Goal: Information Seeking & Learning: Understand process/instructions

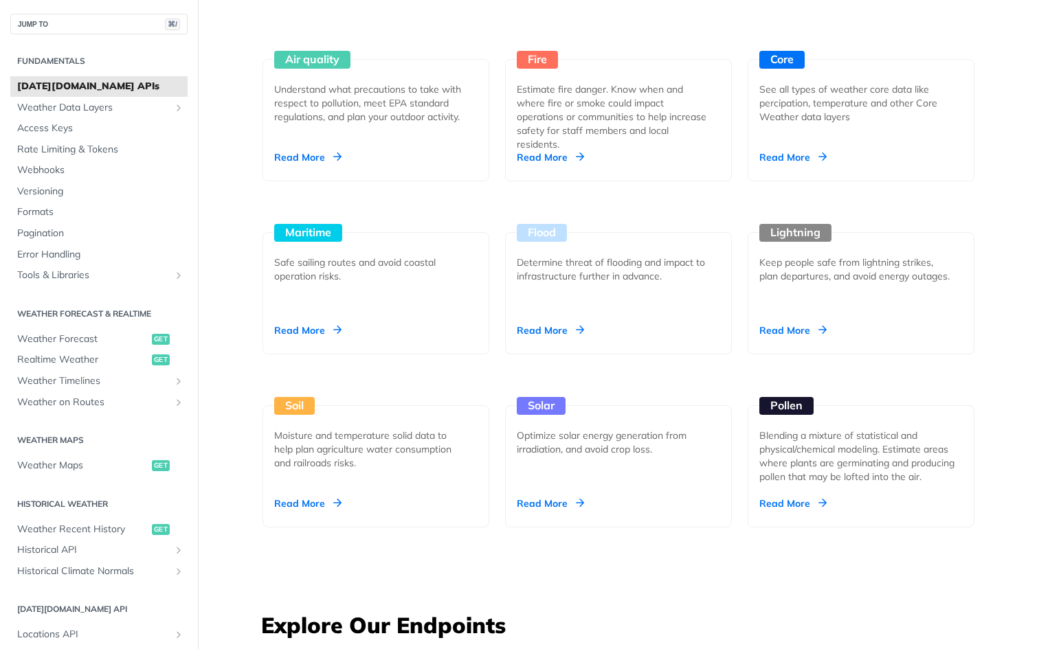
scroll to position [1413, 0]
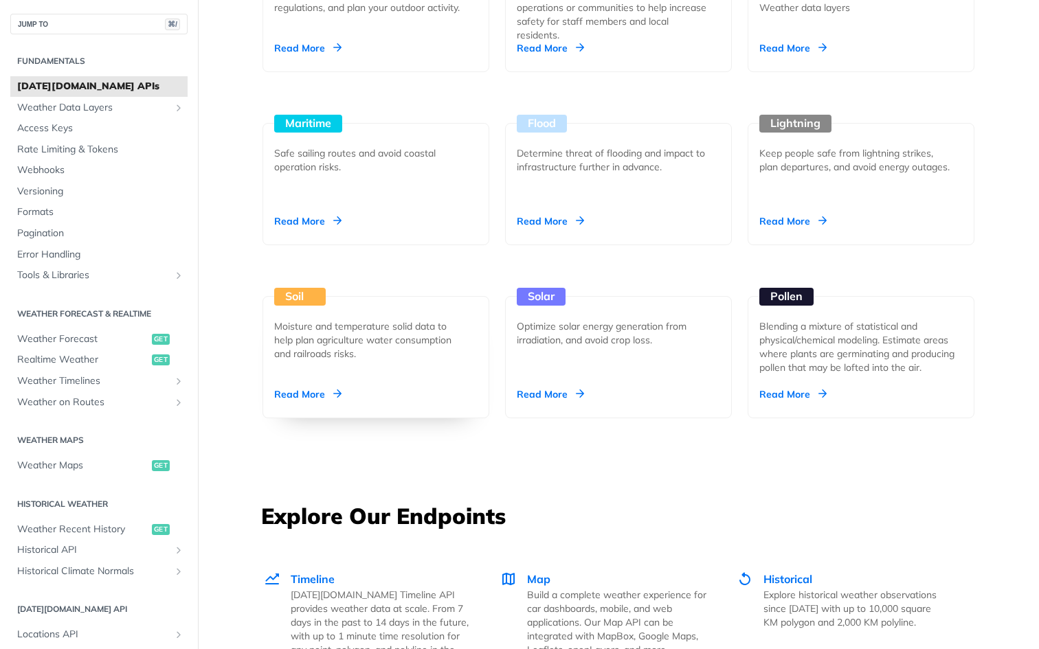
click at [322, 394] on div "Read More" at bounding box center [307, 394] width 67 height 14
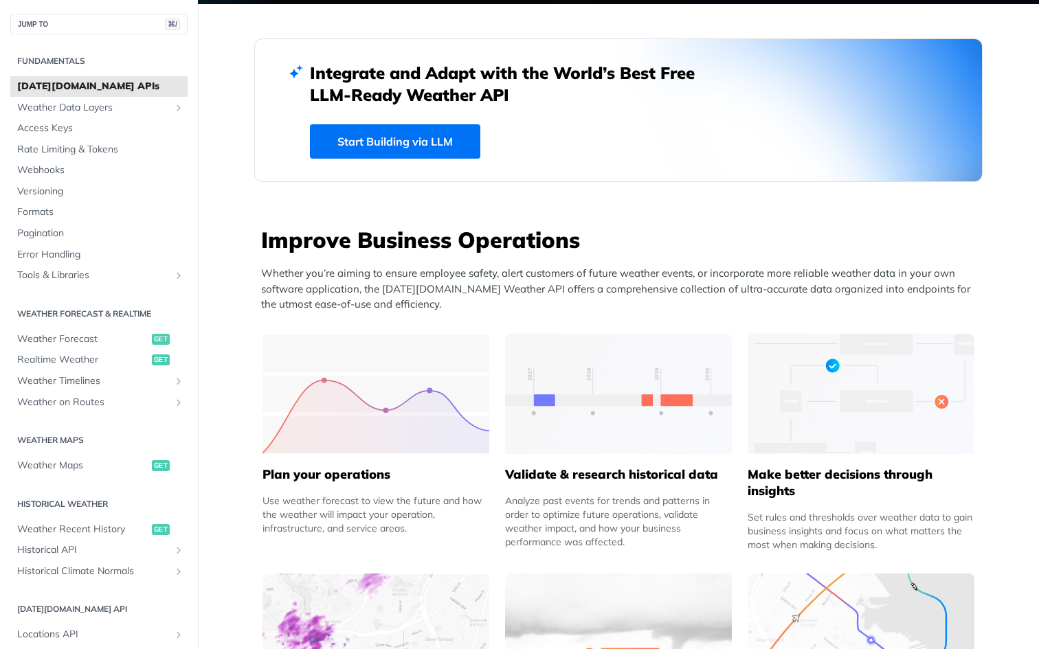
scroll to position [227, 0]
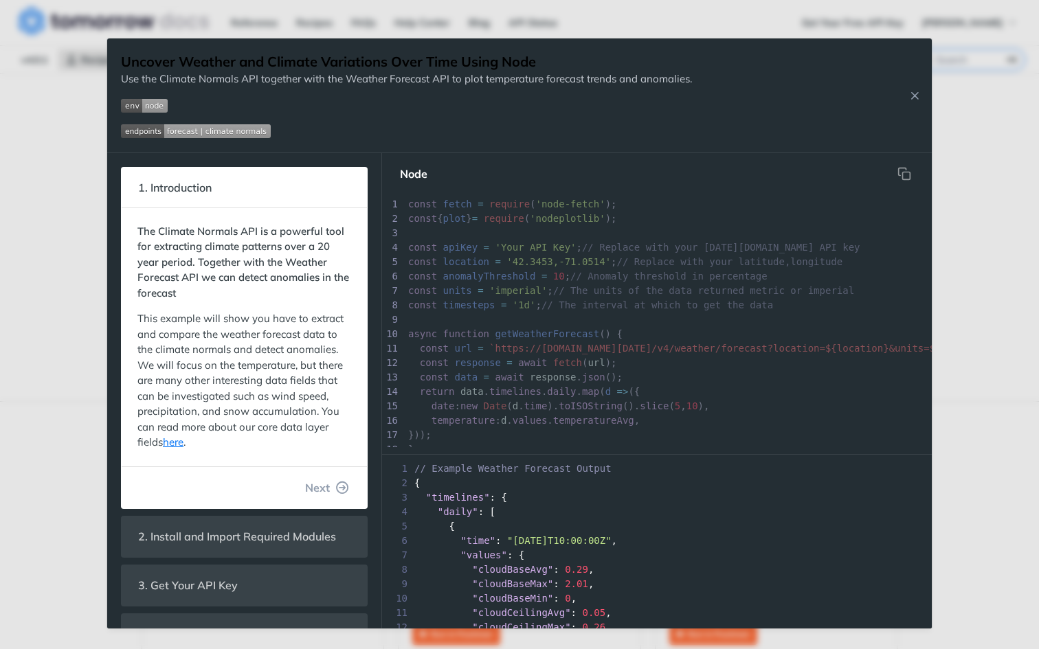
click at [944, 109] on div "Jump to Content Reference Recipes FAQs Help Center Blog API Status Recipes Refe…" at bounding box center [519, 324] width 1039 height 649
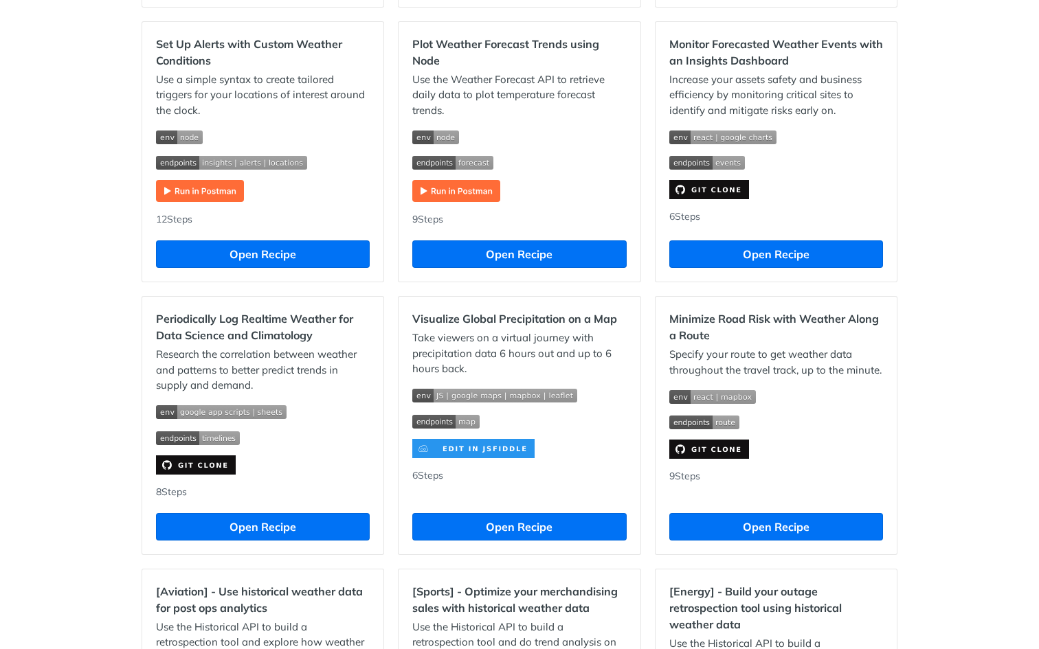
scroll to position [776, 0]
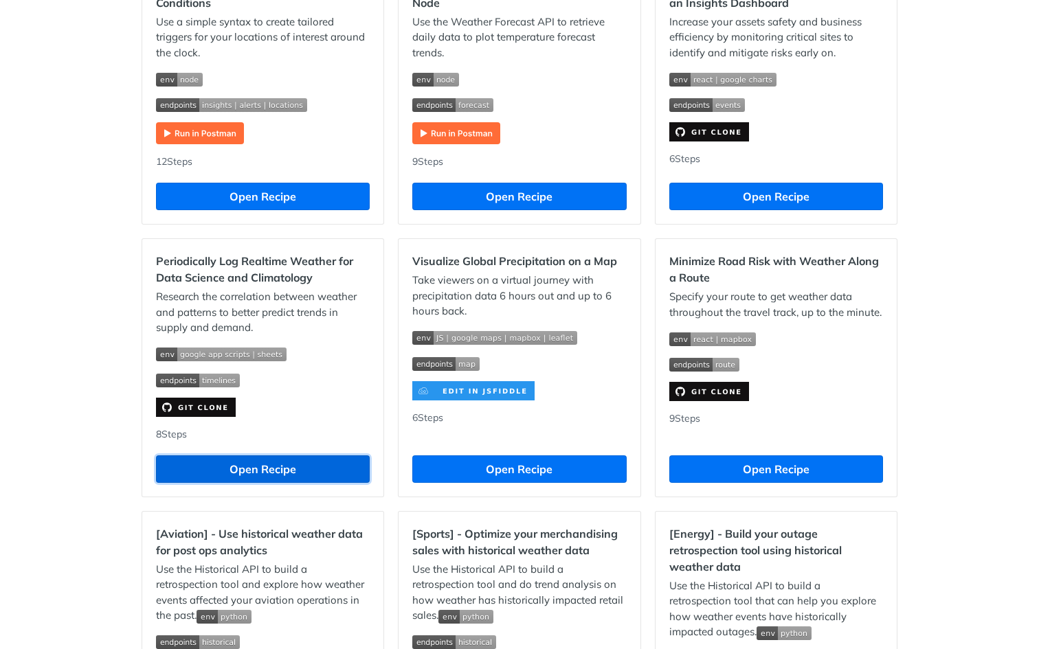
click at [204, 470] on button "Open Recipe" at bounding box center [263, 468] width 214 height 27
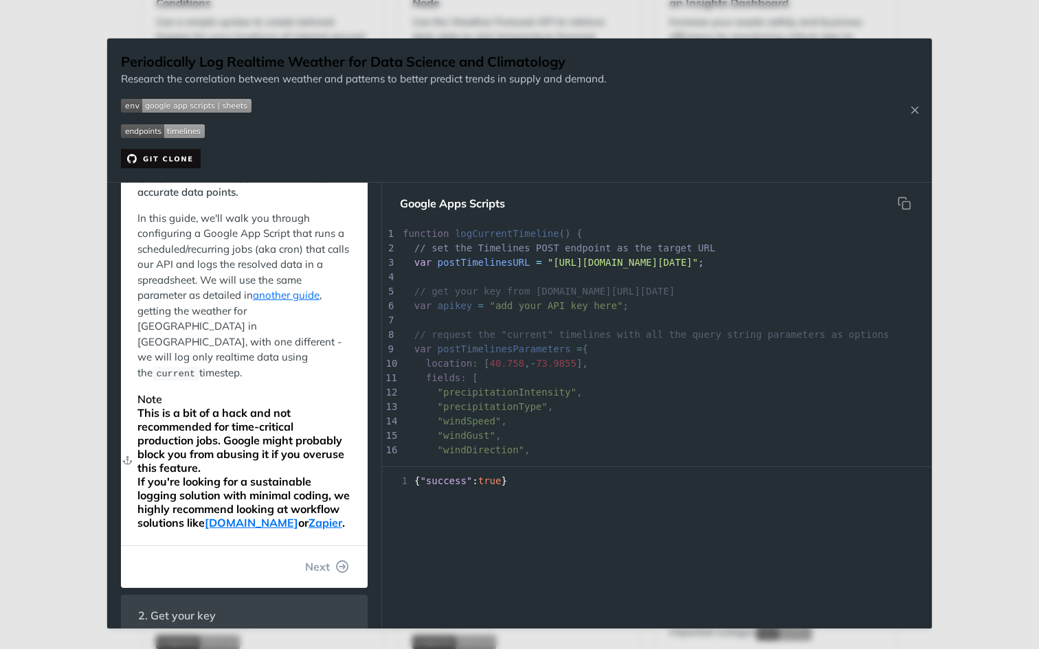
scroll to position [194, 0]
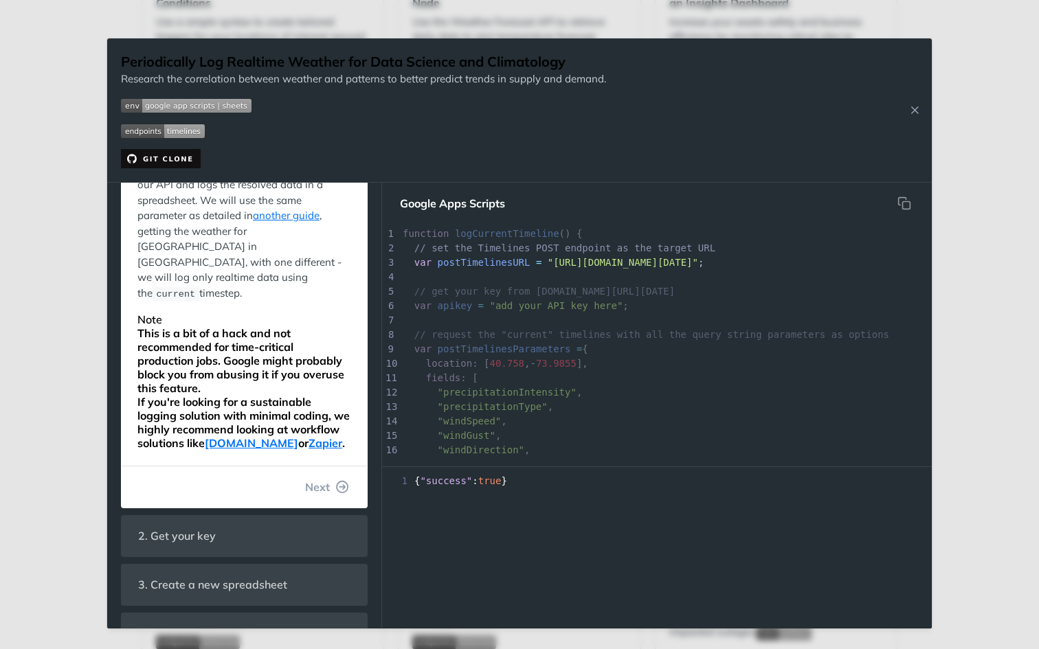
click at [52, 421] on div "Jump to Content Reference Recipes FAQs Help Center Blog API Status Recipes Refe…" at bounding box center [519, 324] width 1039 height 649
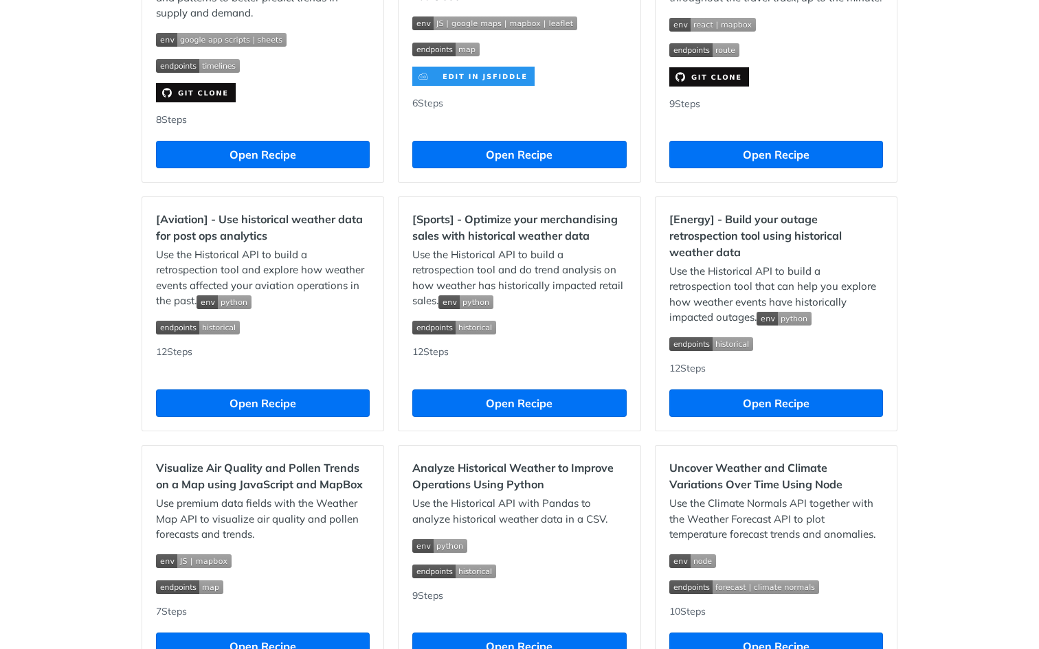
scroll to position [1172, 0]
